Goal: Transaction & Acquisition: Purchase product/service

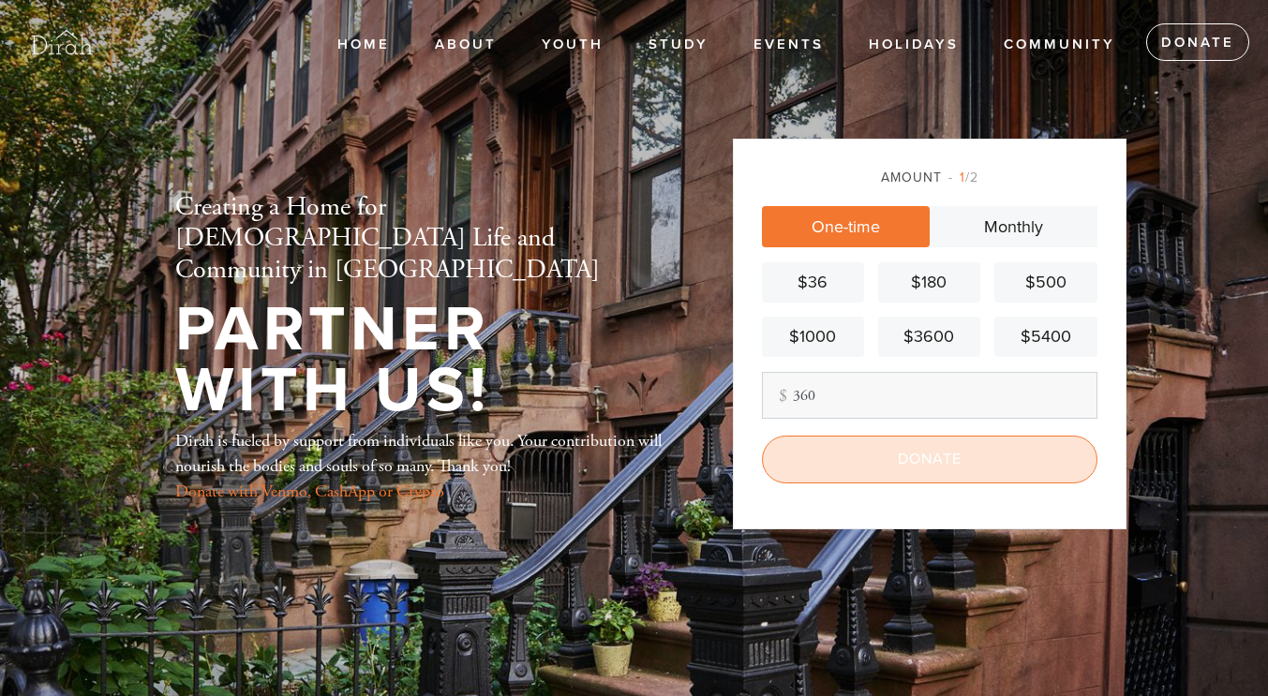
type input "360"
click at [899, 458] on input "Donate" at bounding box center [929, 459] width 335 height 47
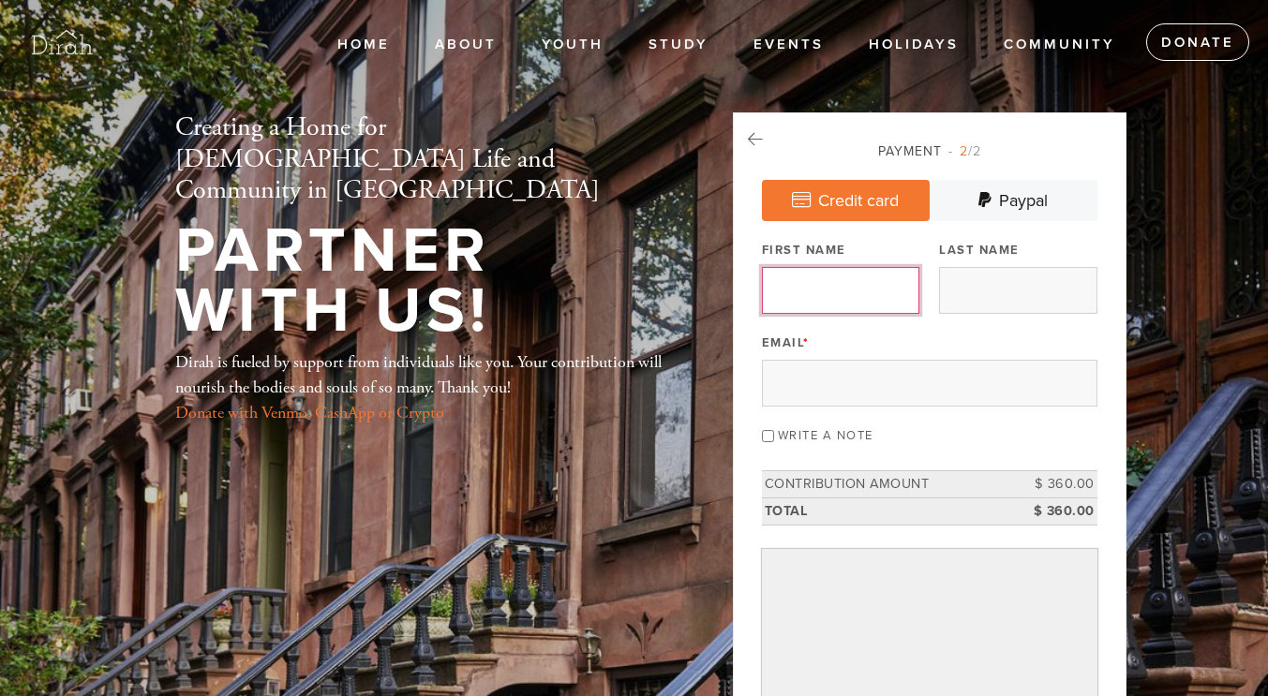
click at [847, 283] on input "First Name" at bounding box center [840, 290] width 157 height 47
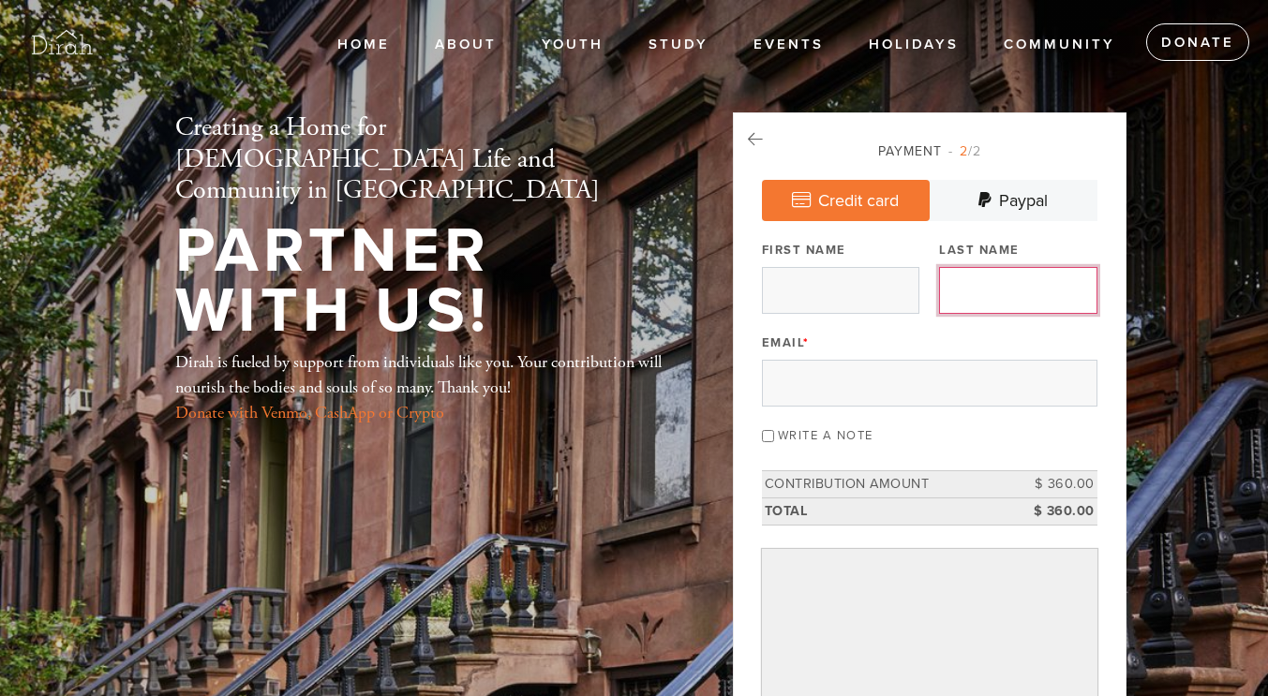
click at [1003, 292] on input "Last Name" at bounding box center [1017, 290] width 157 height 47
type input "Boumendil"
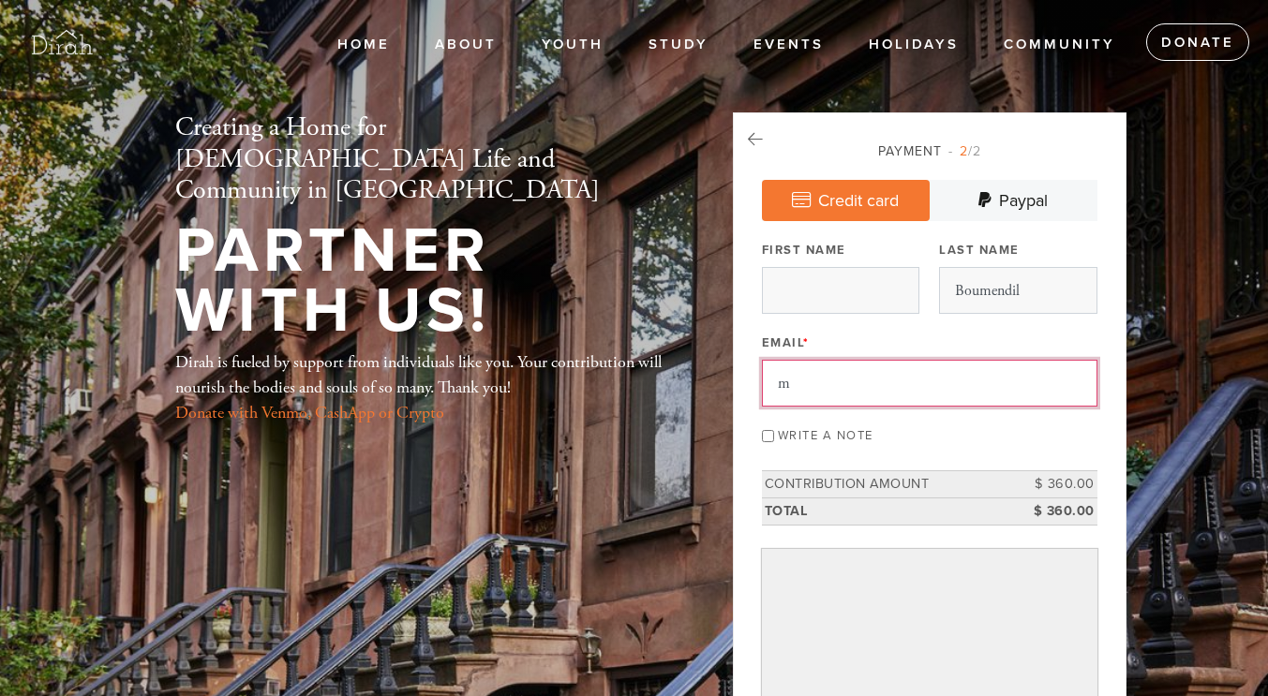
type input "[PERSON_NAME][EMAIL_ADDRESS][DOMAIN_NAME]"
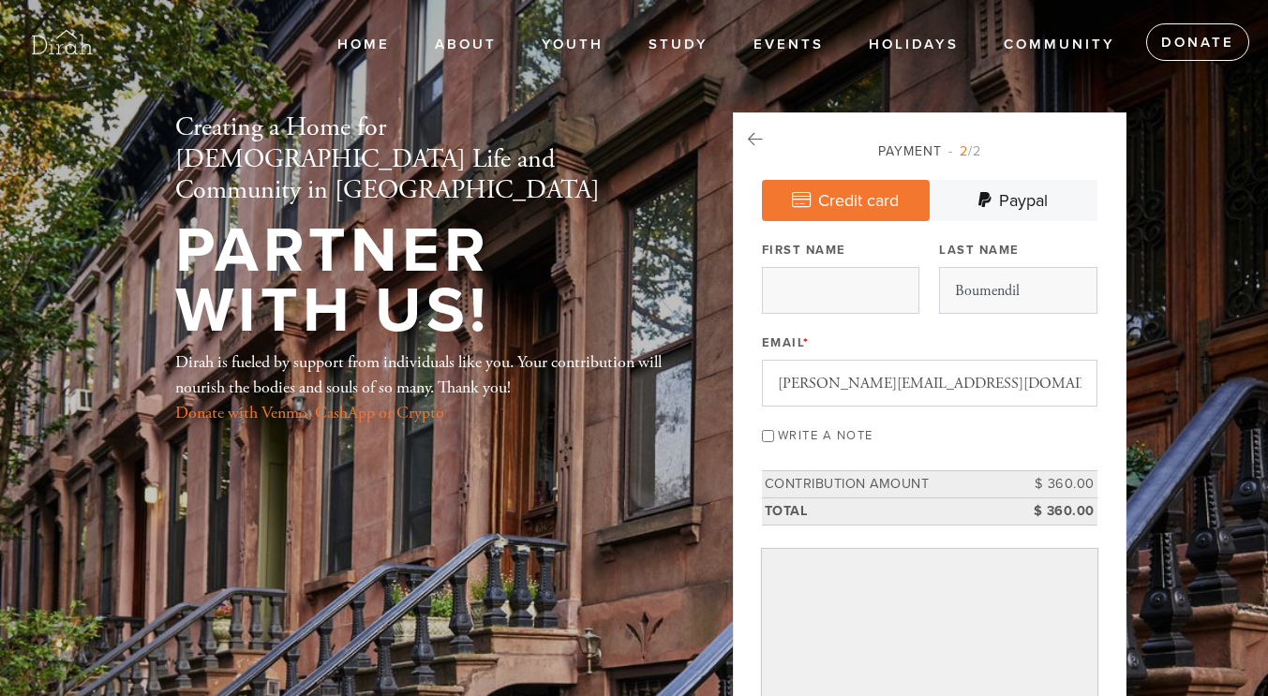
type input "[PERSON_NAME]"
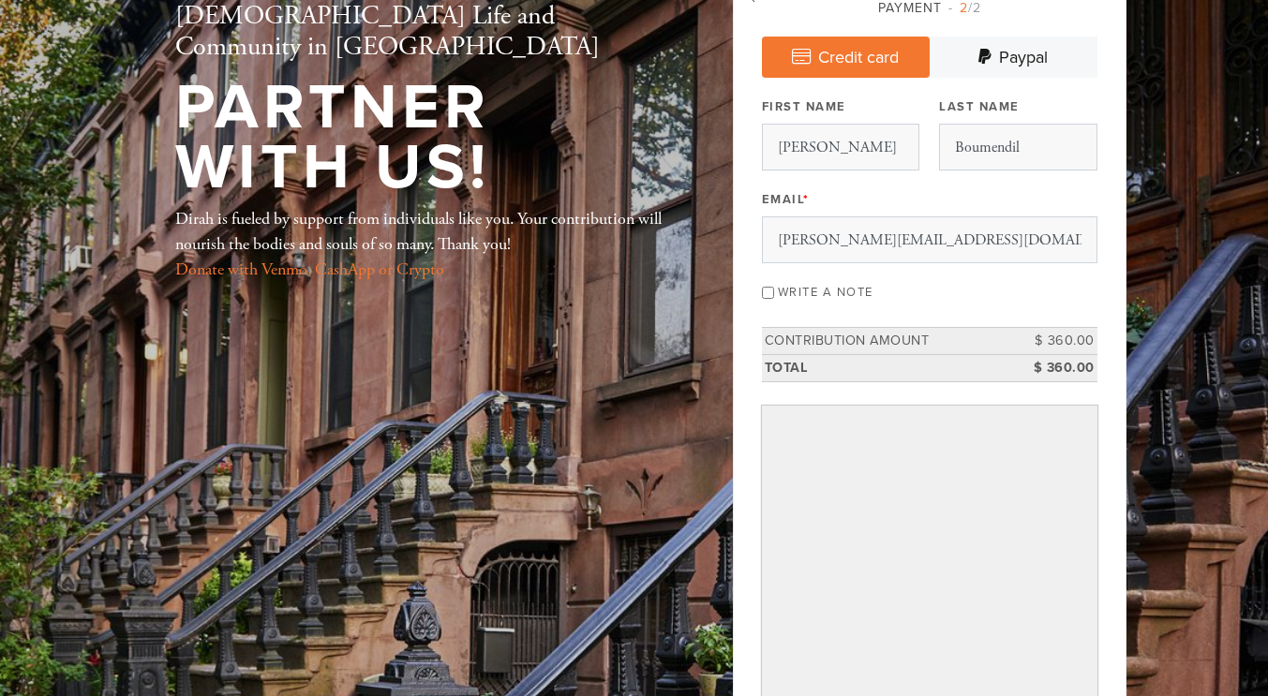
scroll to position [536, 0]
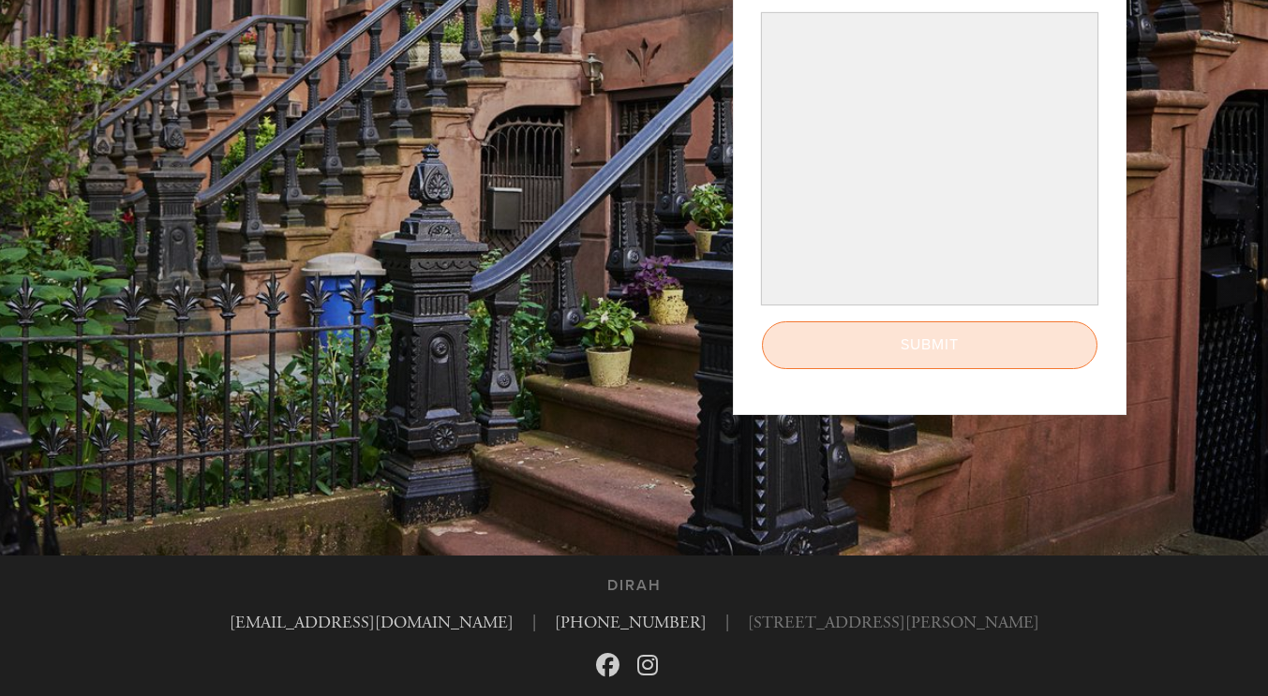
click at [891, 350] on input "Submit" at bounding box center [929, 344] width 335 height 47
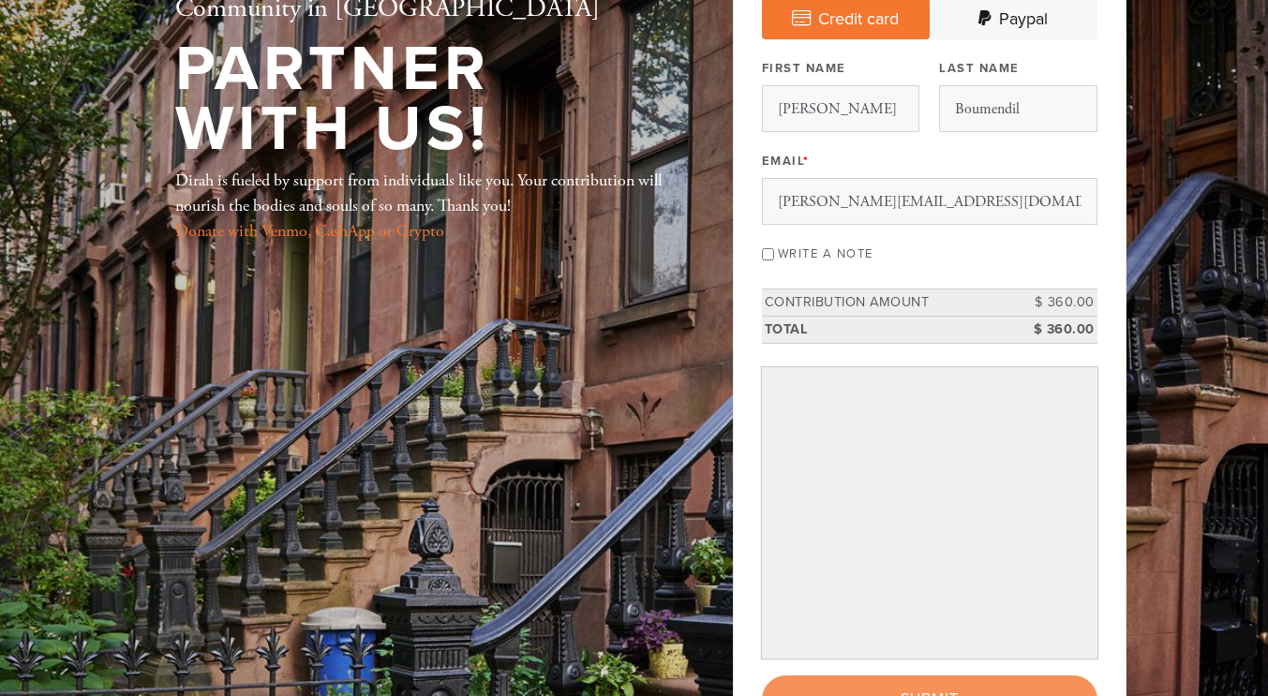
scroll to position [0, 0]
